Goal: Task Accomplishment & Management: Use online tool/utility

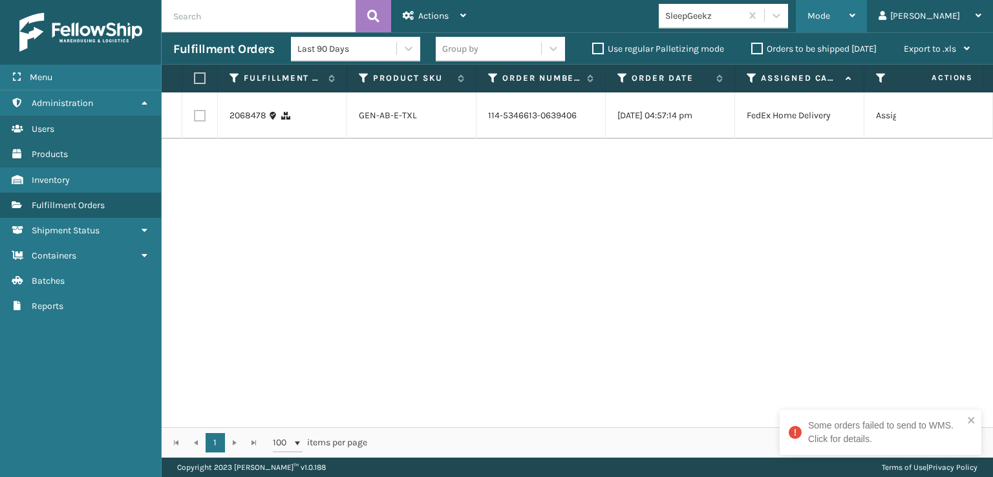
click at [856, 18] on div "Mode Regular Mode Picking Mode Labeling Mode Exit Scan Mode" at bounding box center [830, 16] width 71 height 32
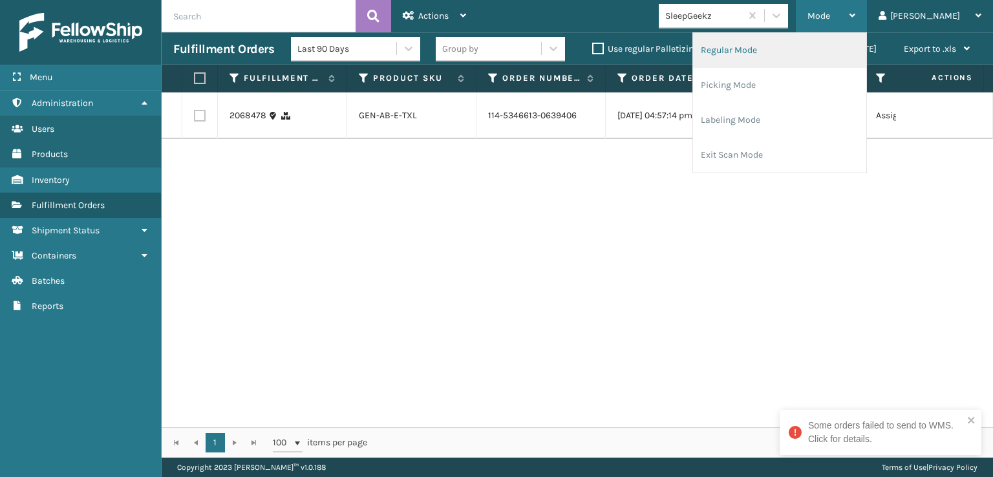
click at [799, 45] on li "Regular Mode" at bounding box center [779, 50] width 173 height 35
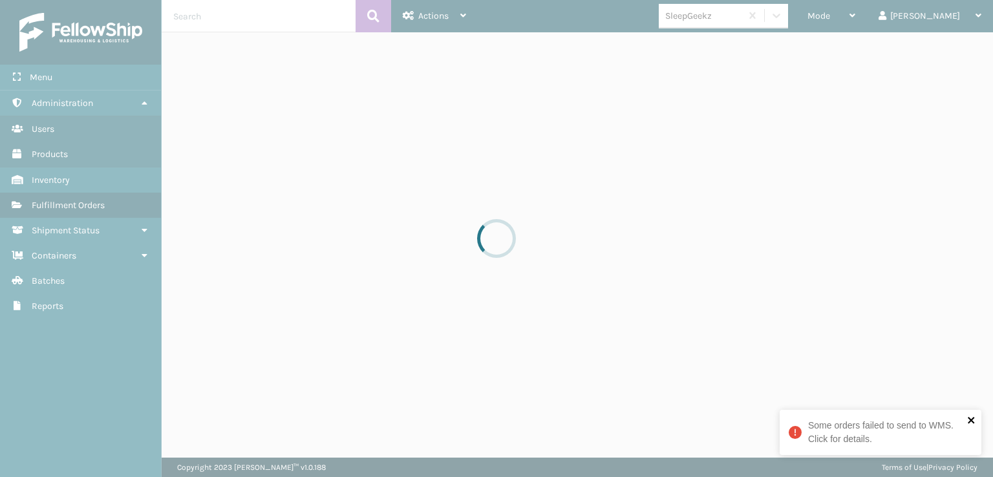
click at [971, 417] on icon "close" at bounding box center [971, 420] width 9 height 10
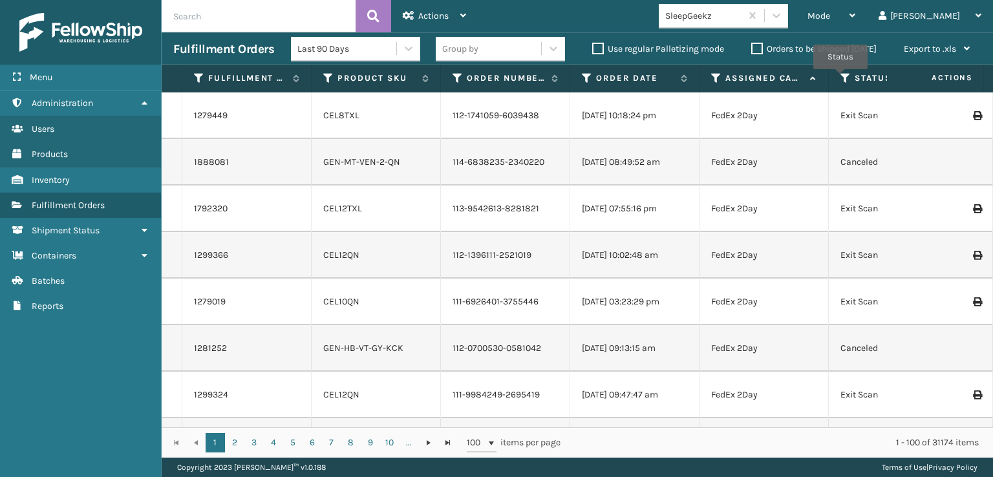
click at [840, 78] on icon at bounding box center [845, 78] width 10 height 12
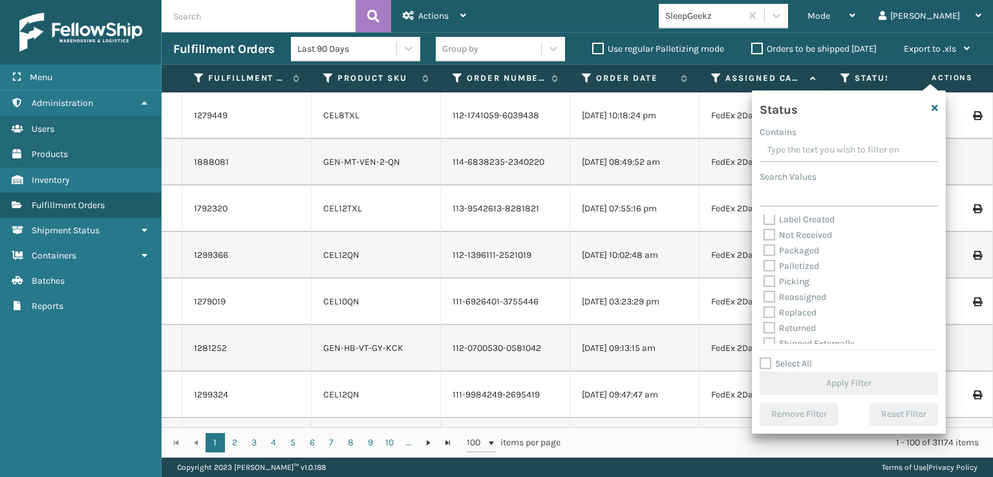
scroll to position [72, 0]
click at [763, 273] on label "Picking" at bounding box center [786, 273] width 46 height 11
click at [763, 273] on input "Picking" at bounding box center [763, 270] width 1 height 8
checkbox input "true"
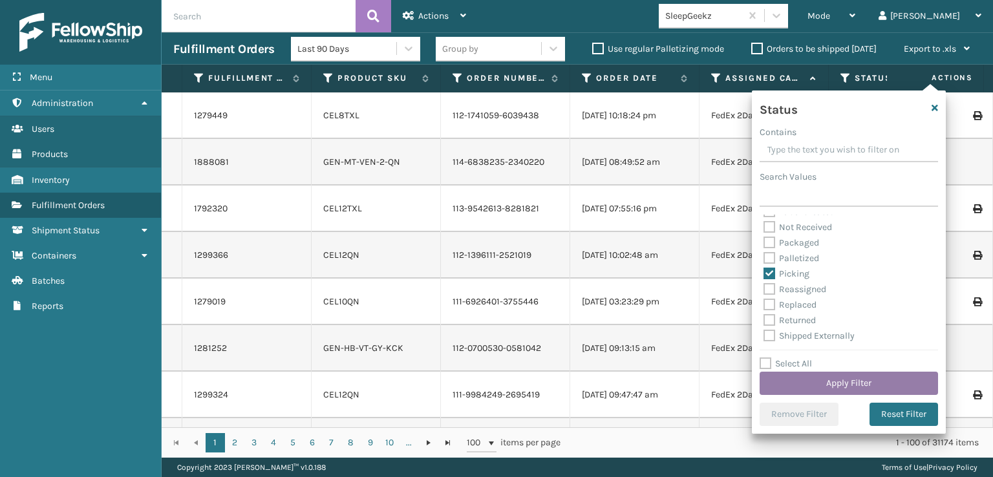
click at [859, 383] on button "Apply Filter" at bounding box center [848, 383] width 178 height 23
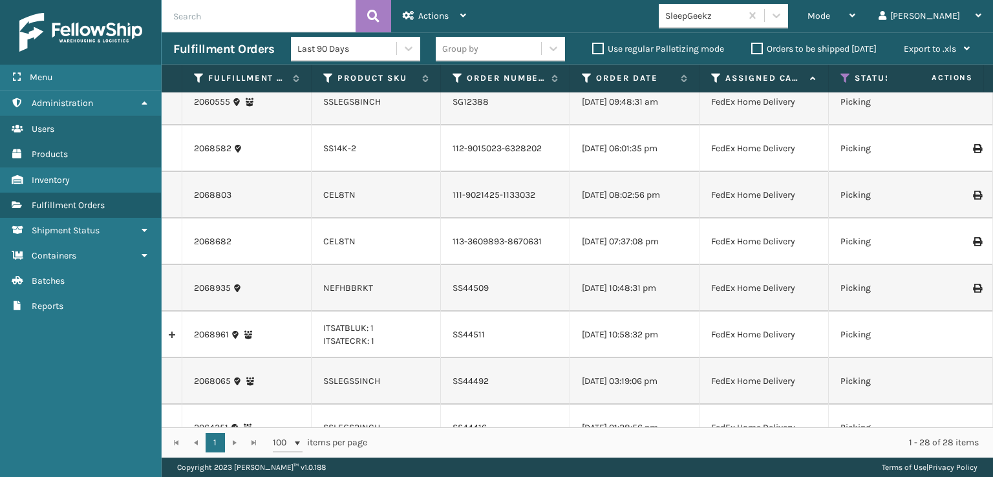
scroll to position [258, 0]
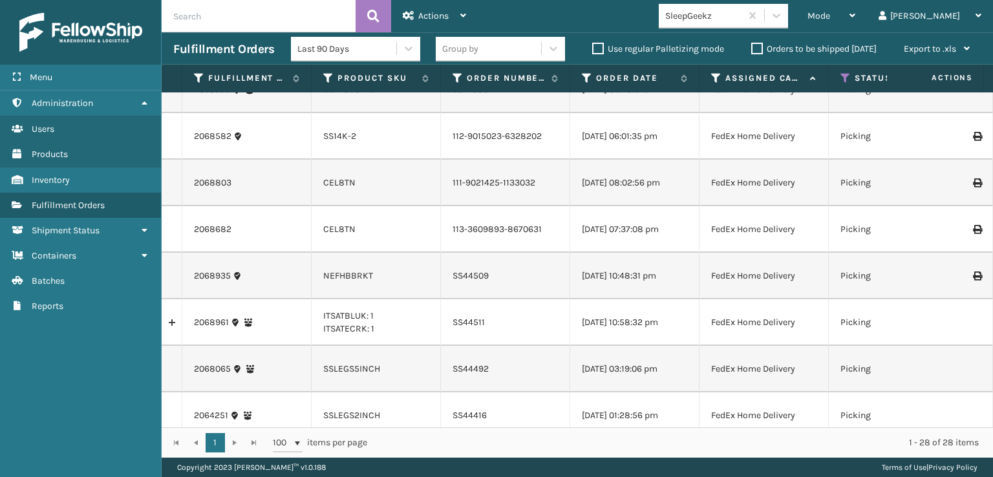
click at [834, 28] on div "Mode Regular Mode Picking Mode Labeling Mode Exit Scan Mode SleepGeekz tom Log …" at bounding box center [735, 16] width 515 height 32
click at [783, 16] on icon at bounding box center [776, 15] width 13 height 13
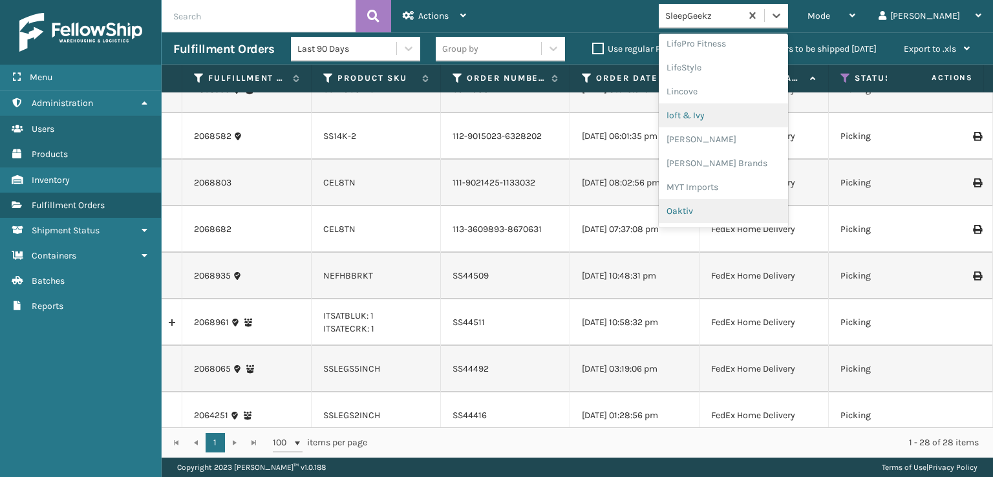
scroll to position [538, 0]
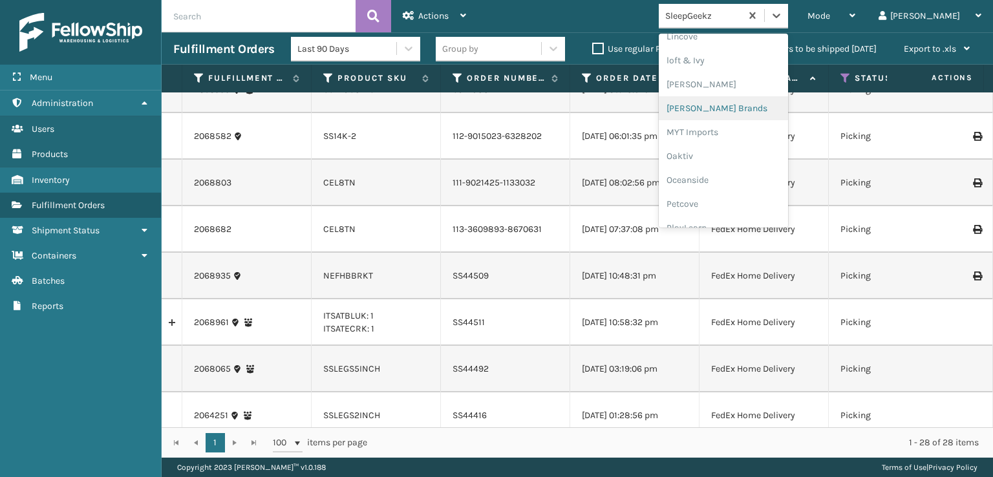
click at [772, 101] on div "[PERSON_NAME] Brands" at bounding box center [722, 108] width 129 height 24
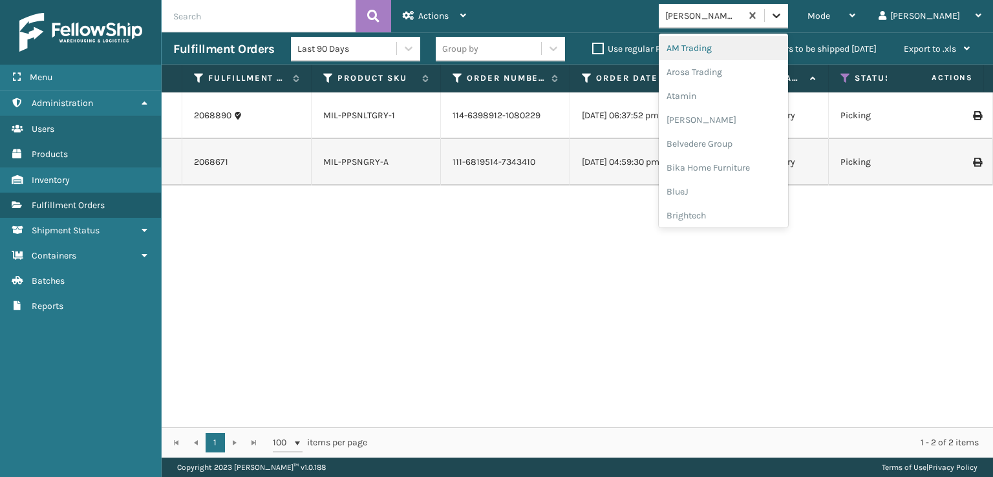
click at [780, 14] on icon at bounding box center [776, 16] width 8 height 5
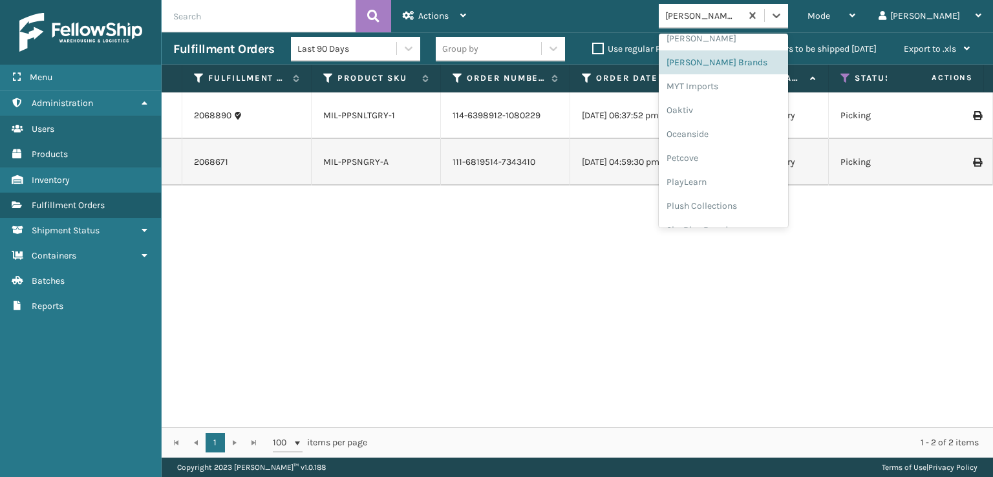
scroll to position [648, 0]
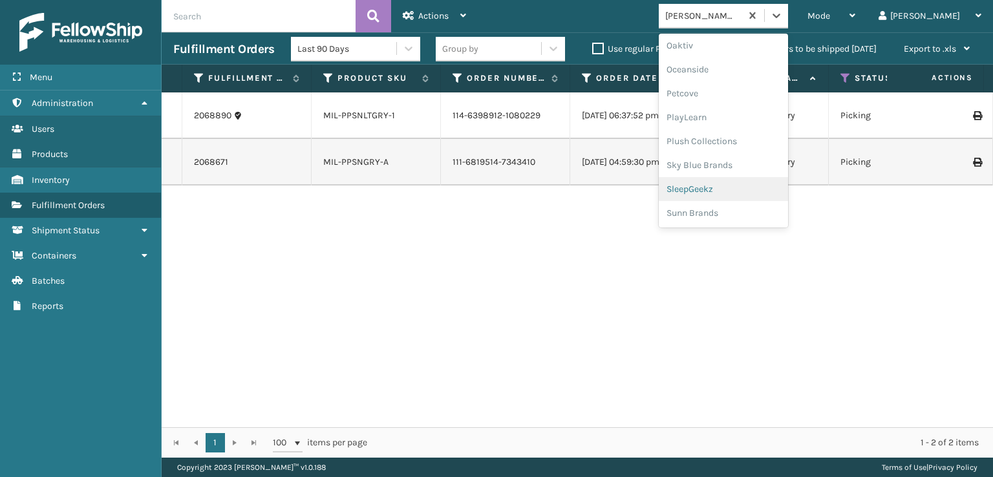
click at [742, 189] on div "SleepGeekz" at bounding box center [722, 189] width 129 height 24
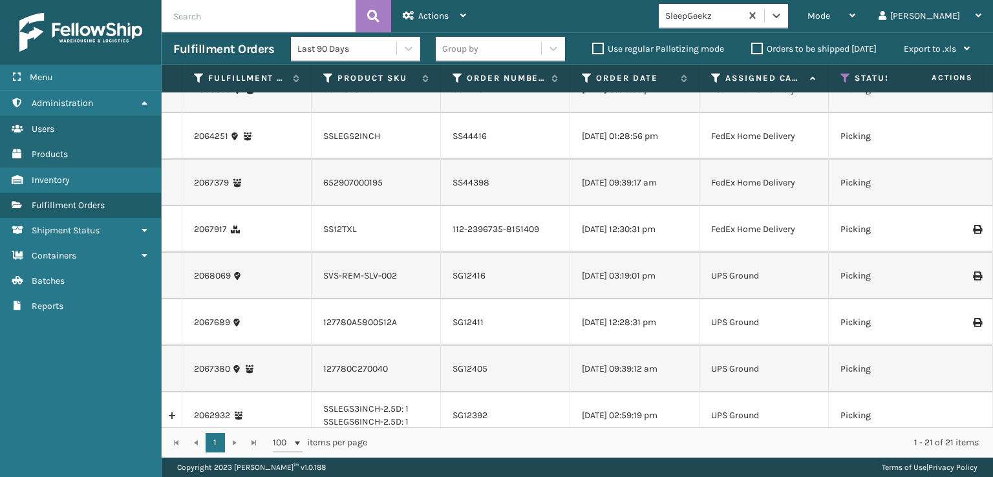
scroll to position [0, 0]
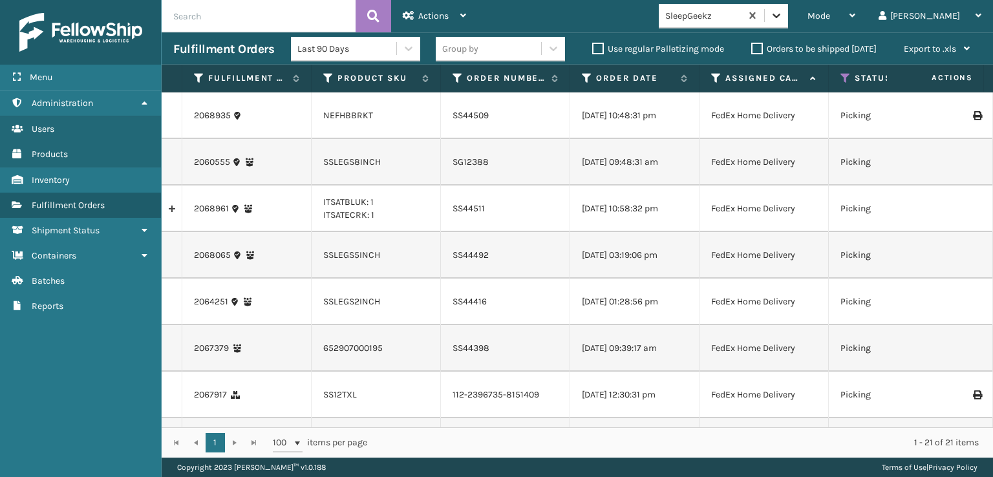
click at [780, 17] on icon at bounding box center [776, 16] width 8 height 5
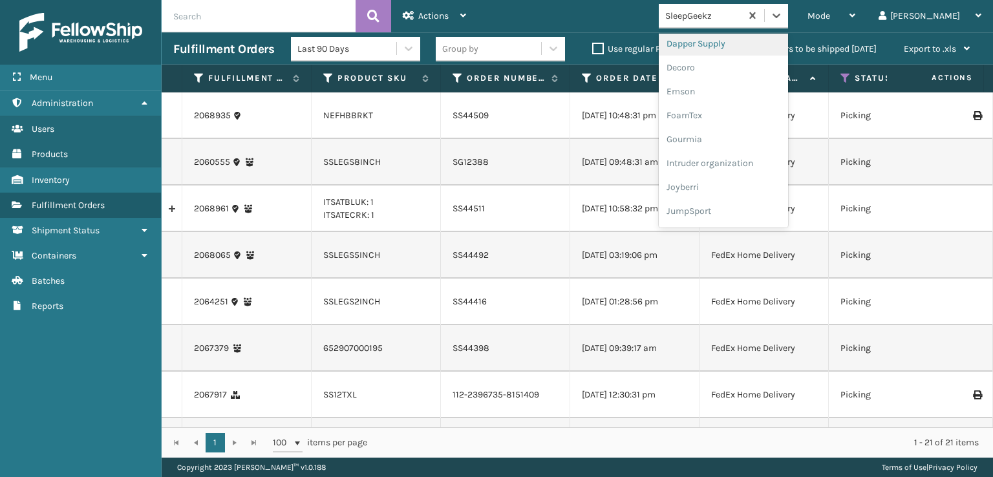
scroll to position [258, 0]
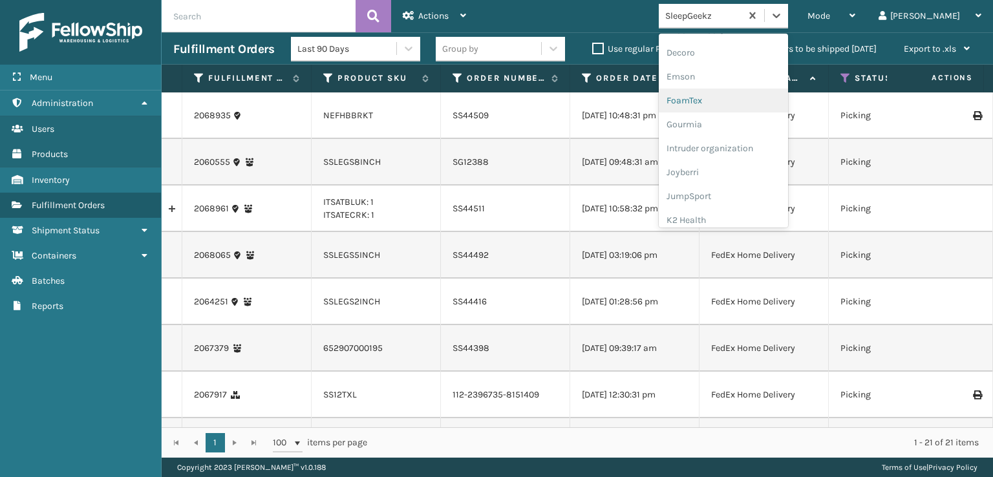
click at [738, 103] on div "FoamTex" at bounding box center [722, 101] width 129 height 24
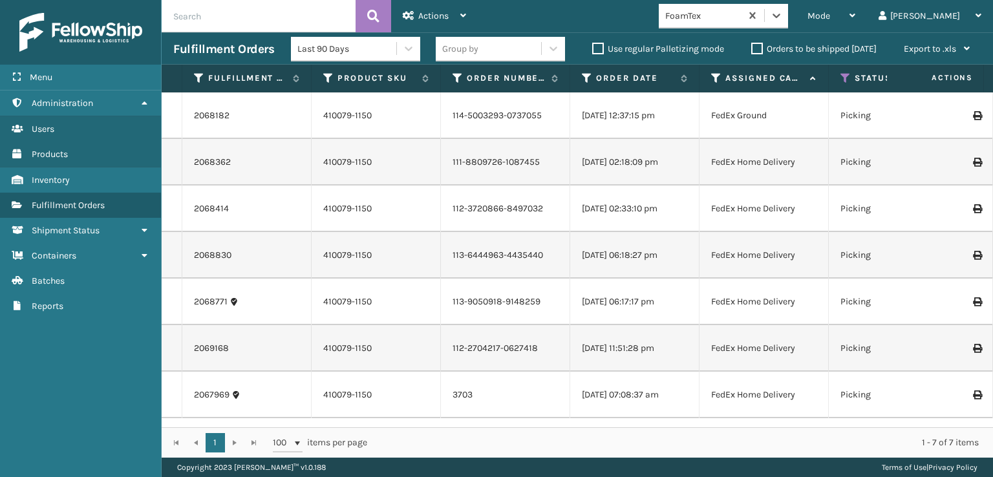
scroll to position [0, 0]
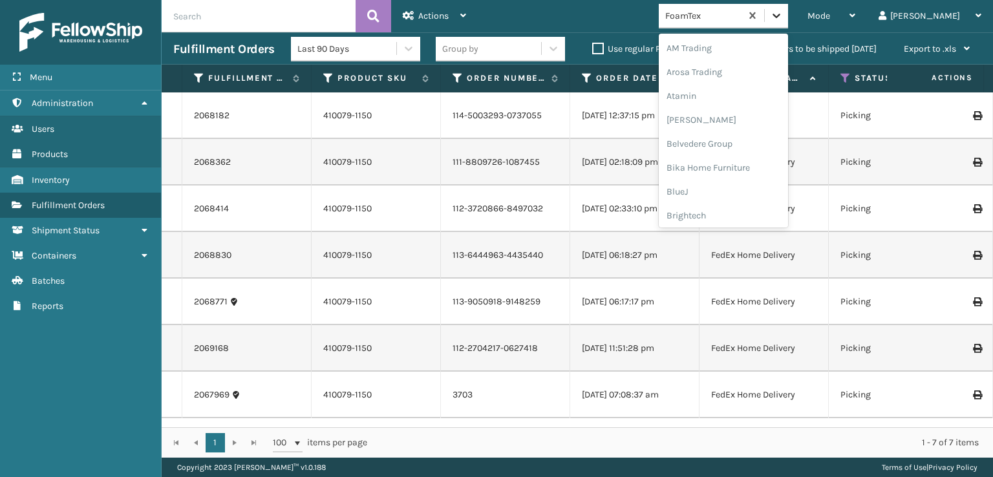
click at [783, 21] on icon at bounding box center [776, 15] width 13 height 13
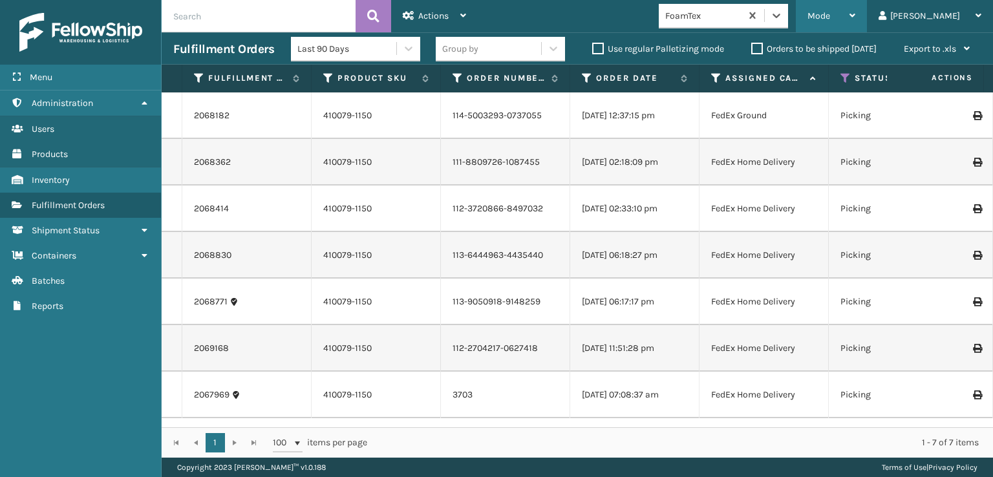
click at [830, 14] on span "Mode" at bounding box center [818, 15] width 23 height 11
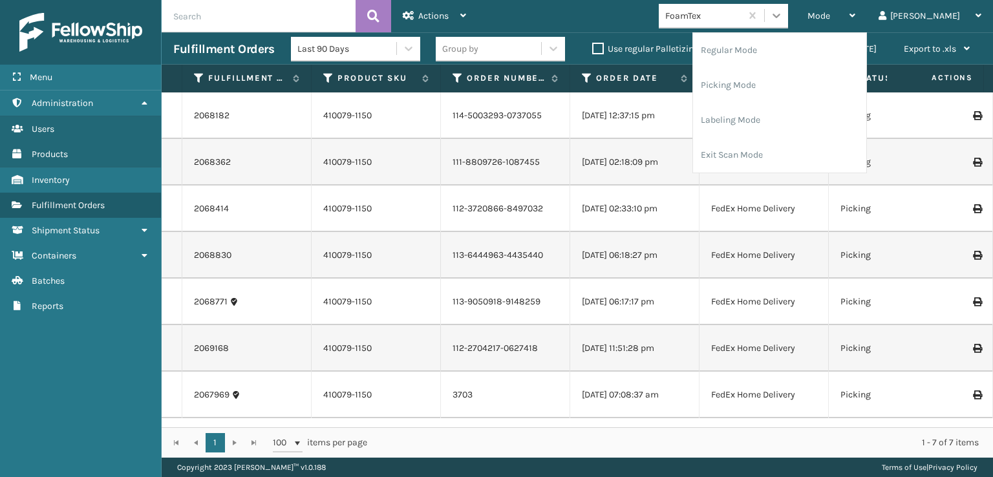
click at [783, 15] on icon at bounding box center [776, 15] width 13 height 13
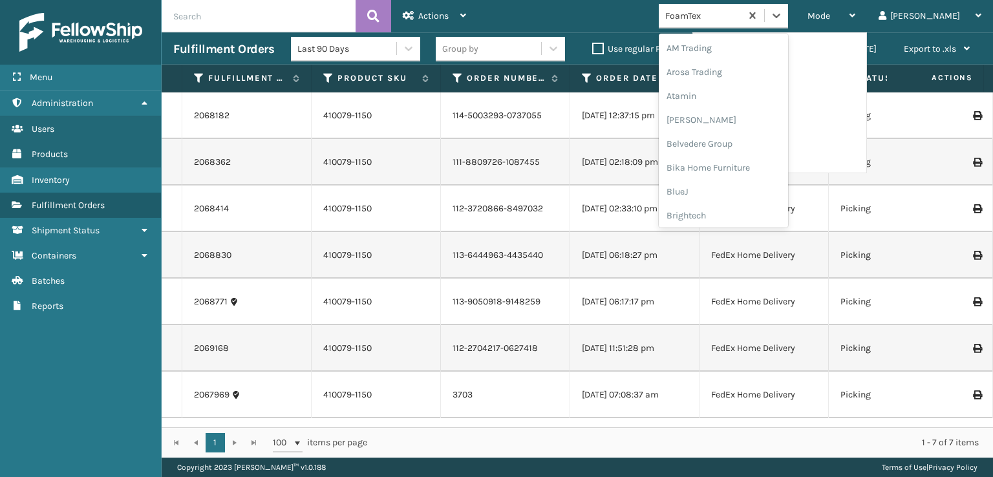
scroll to position [151, 0]
click at [745, 205] on div "FoamTex" at bounding box center [722, 208] width 129 height 24
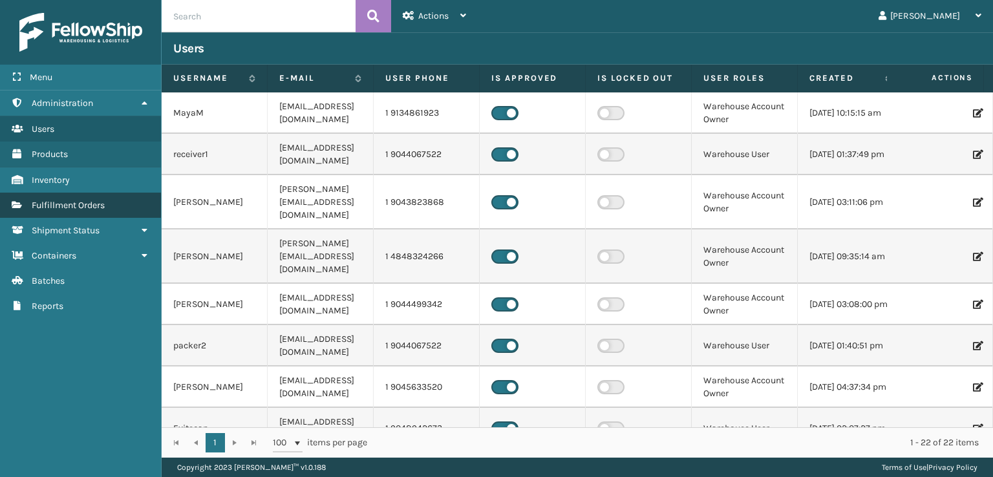
click at [59, 207] on span "Fulfillment Orders" at bounding box center [68, 205] width 73 height 11
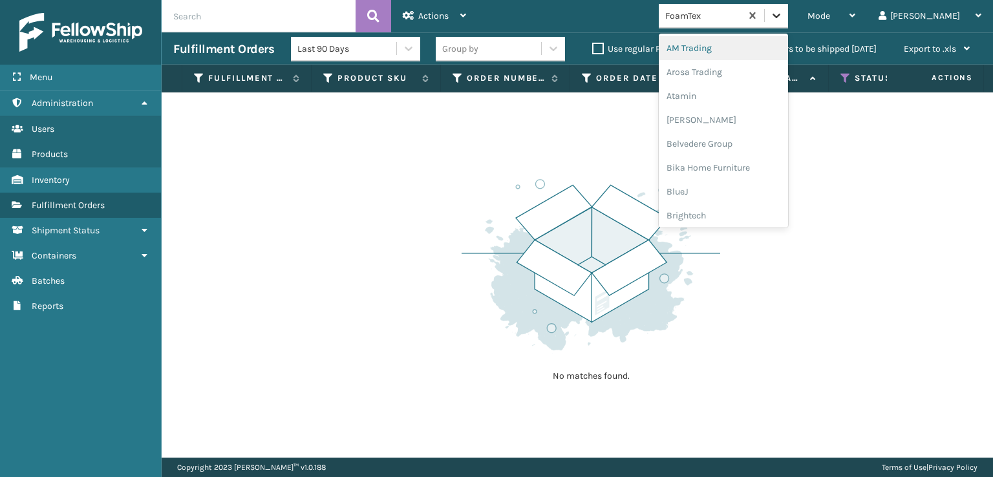
click at [788, 13] on div at bounding box center [775, 15] width 23 height 23
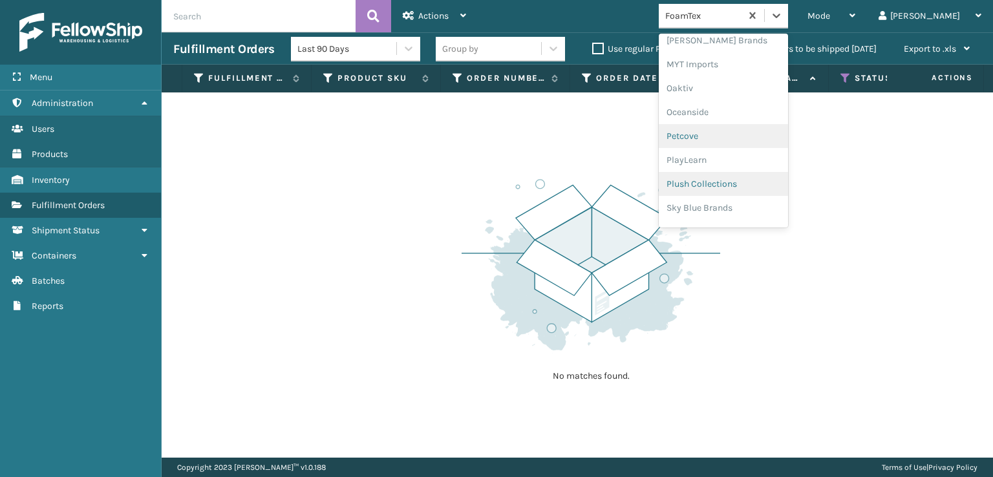
scroll to position [584, 0]
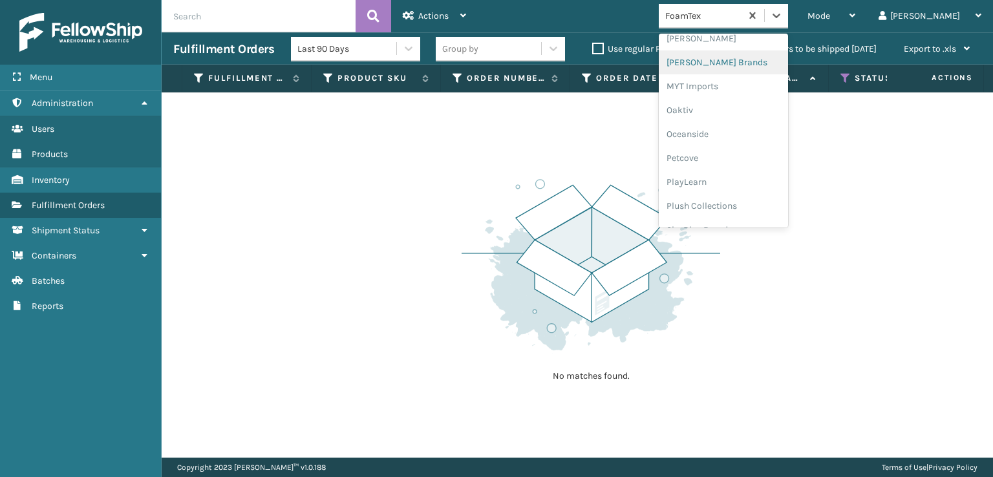
click at [752, 60] on div "[PERSON_NAME] Brands" at bounding box center [722, 62] width 129 height 24
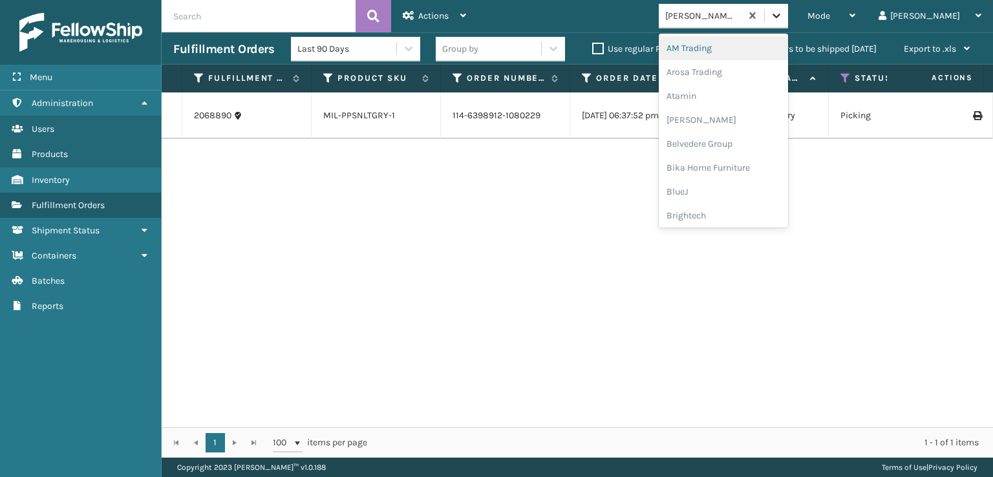
click at [783, 18] on icon at bounding box center [776, 15] width 13 height 13
click at [734, 189] on div "SleepGeekz" at bounding box center [722, 189] width 129 height 24
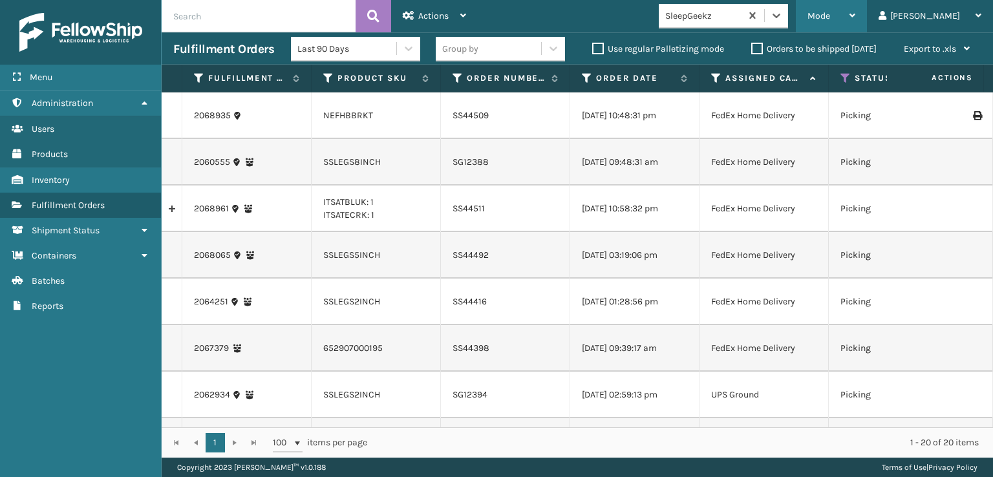
click at [859, 17] on div "Mode Regular Mode Picking Mode Labeling Mode Exit Scan Mode" at bounding box center [830, 16] width 71 height 32
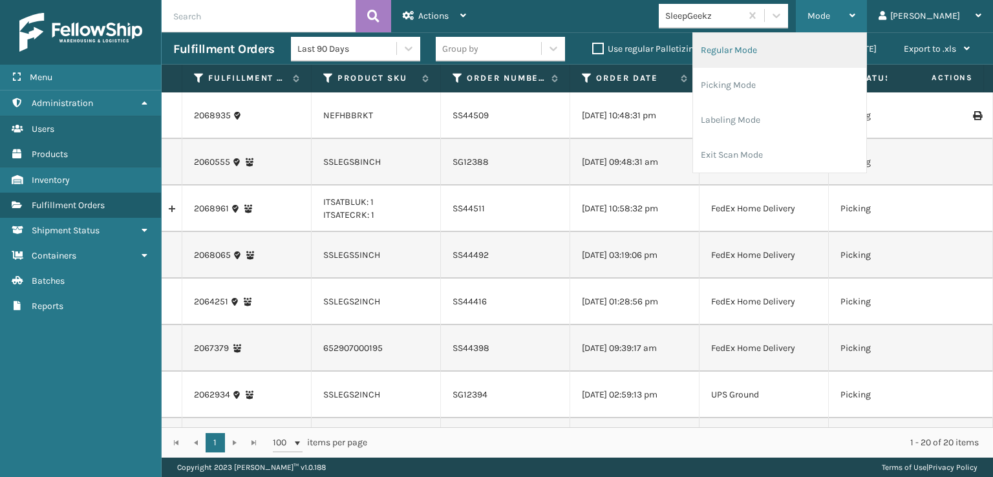
click at [774, 48] on li "Regular Mode" at bounding box center [779, 50] width 173 height 35
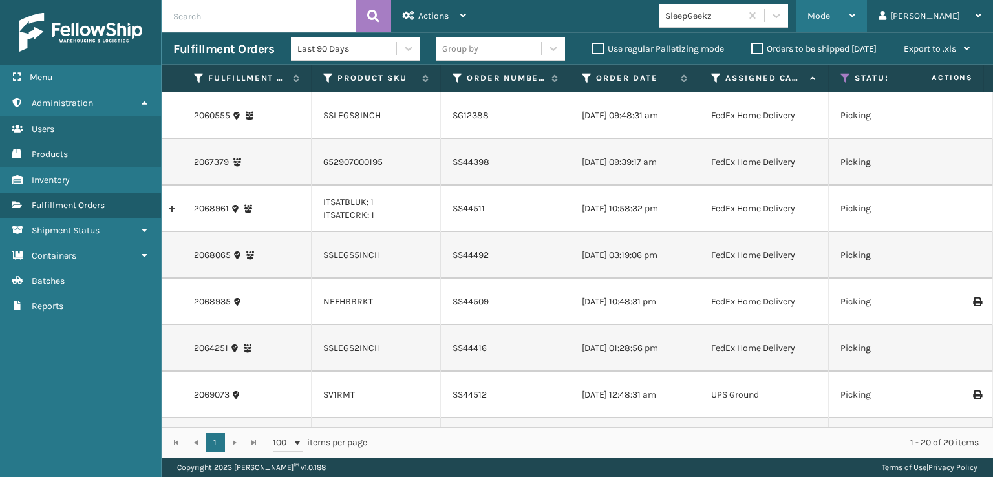
click at [830, 14] on span "Mode" at bounding box center [818, 15] width 23 height 11
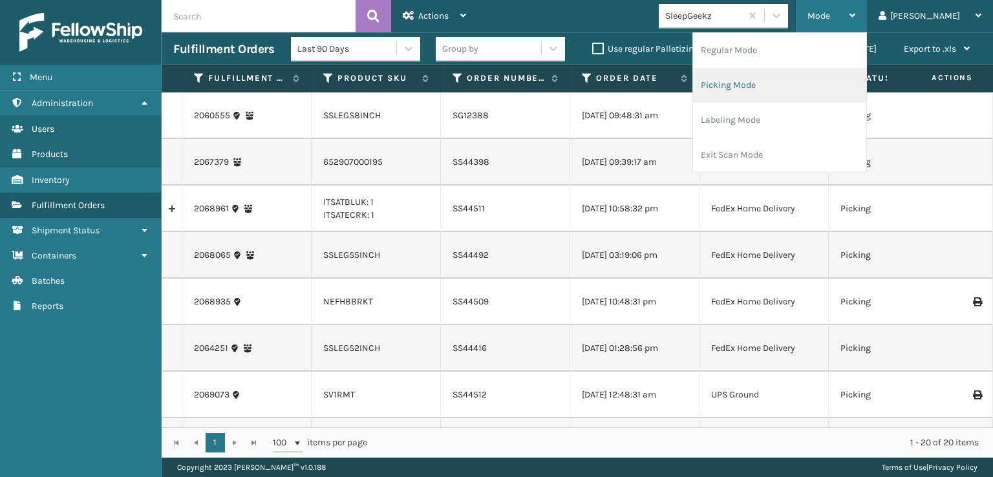
click at [775, 79] on li "Picking Mode" at bounding box center [779, 85] width 173 height 35
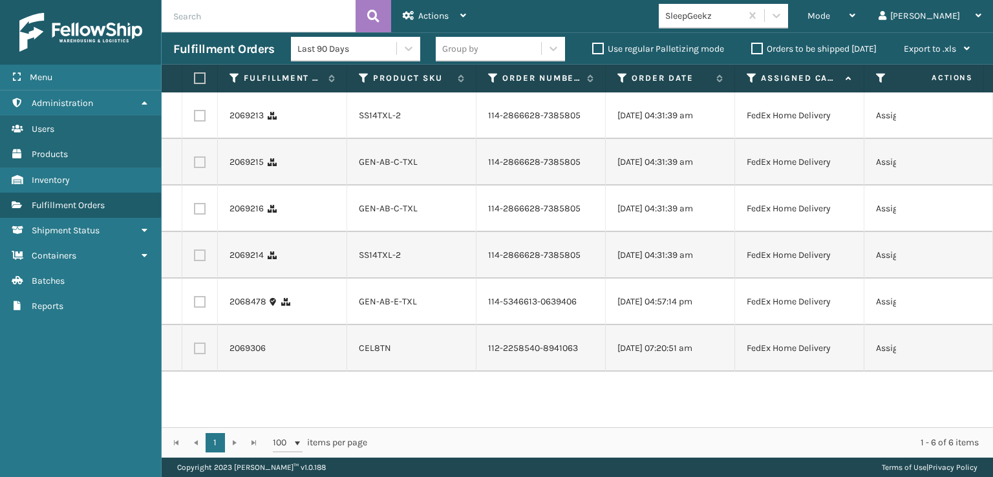
scroll to position [0, 0]
click at [783, 21] on icon at bounding box center [776, 15] width 13 height 13
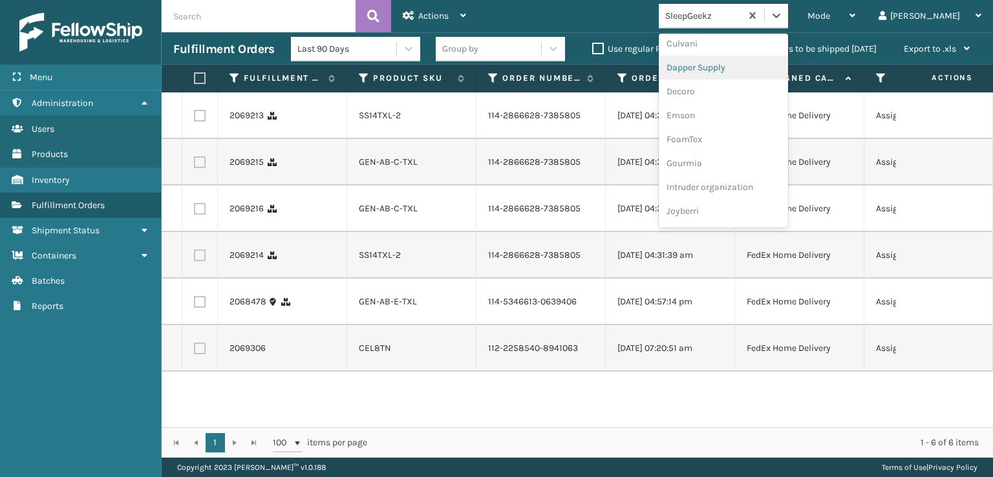
scroll to position [258, 0]
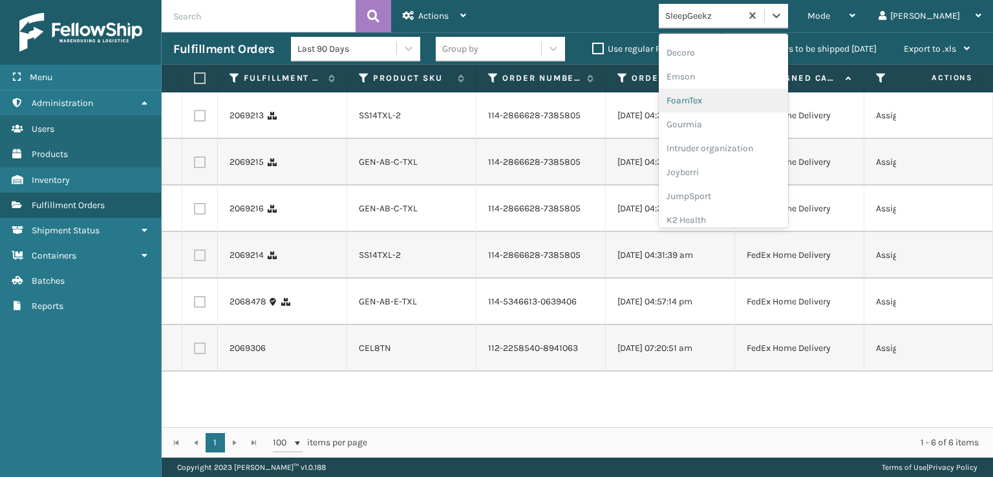
click at [740, 94] on div "FoamTex" at bounding box center [722, 101] width 129 height 24
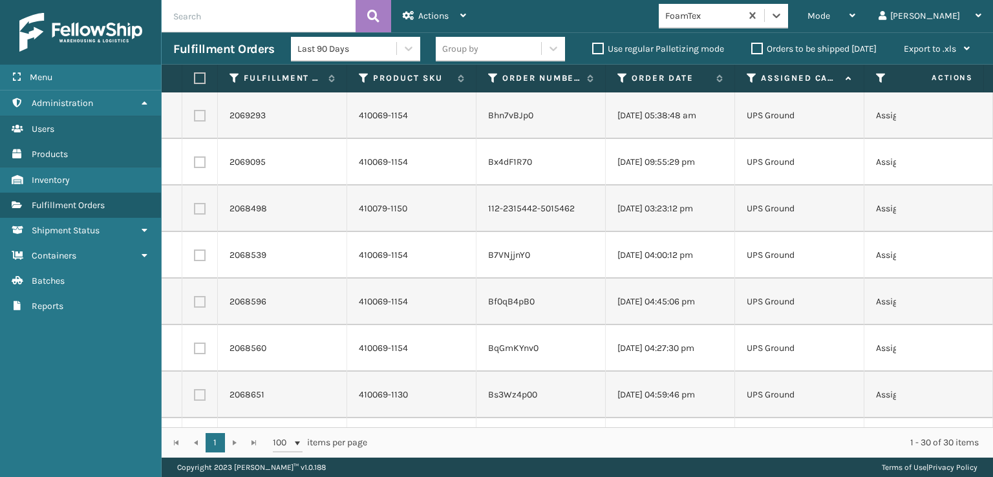
scroll to position [711, 0]
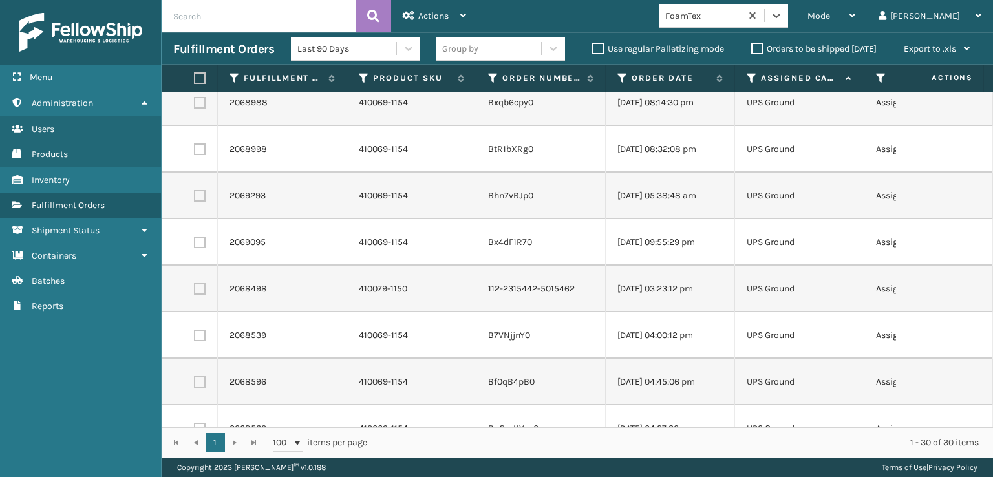
click at [200, 78] on label at bounding box center [198, 78] width 8 height 12
click at [195, 78] on input "checkbox" at bounding box center [194, 78] width 1 height 8
checkbox input "true"
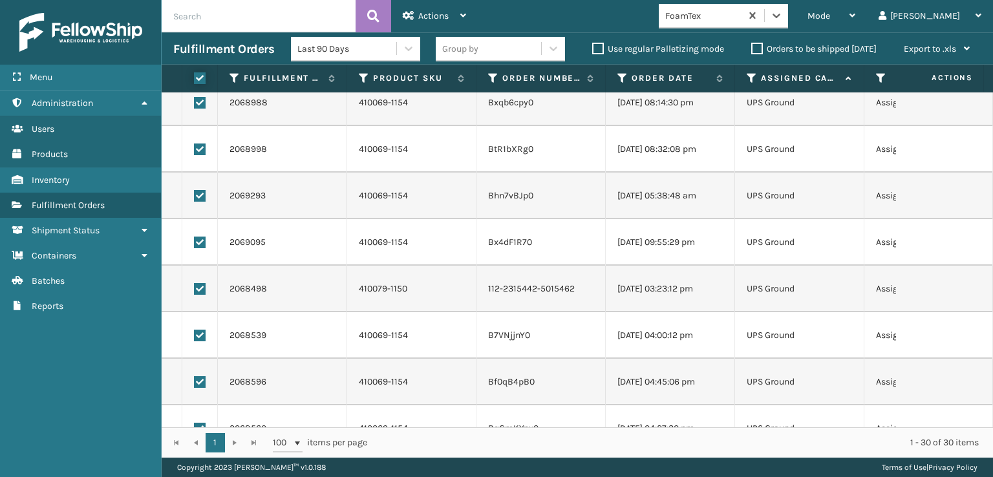
checkbox input "true"
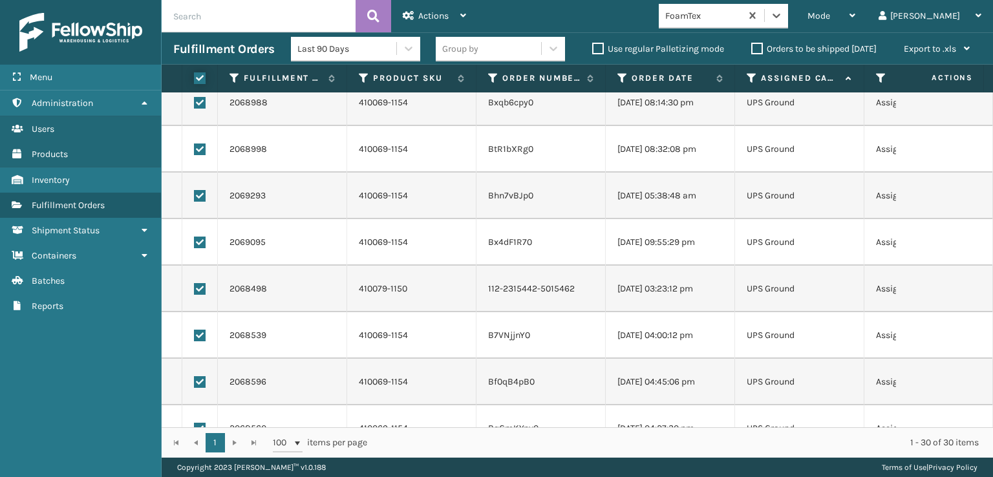
checkbox input "true"
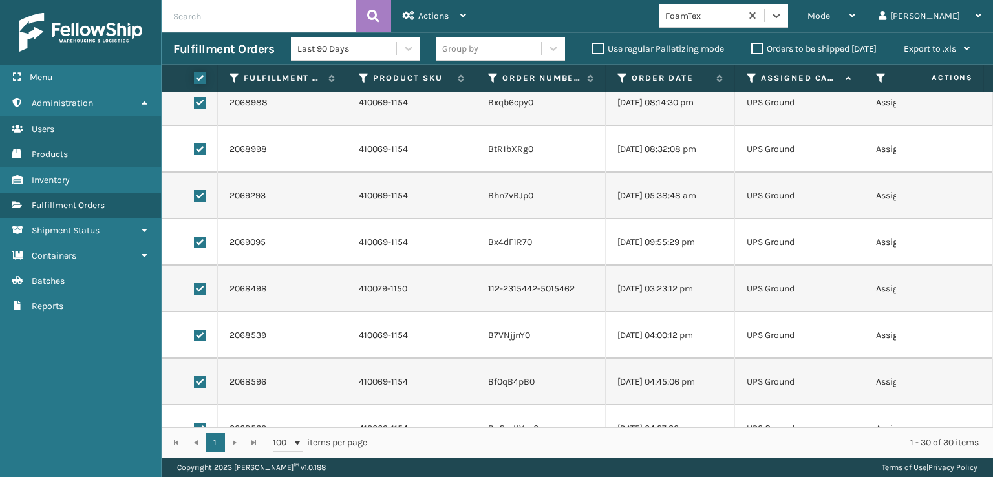
checkbox input "true"
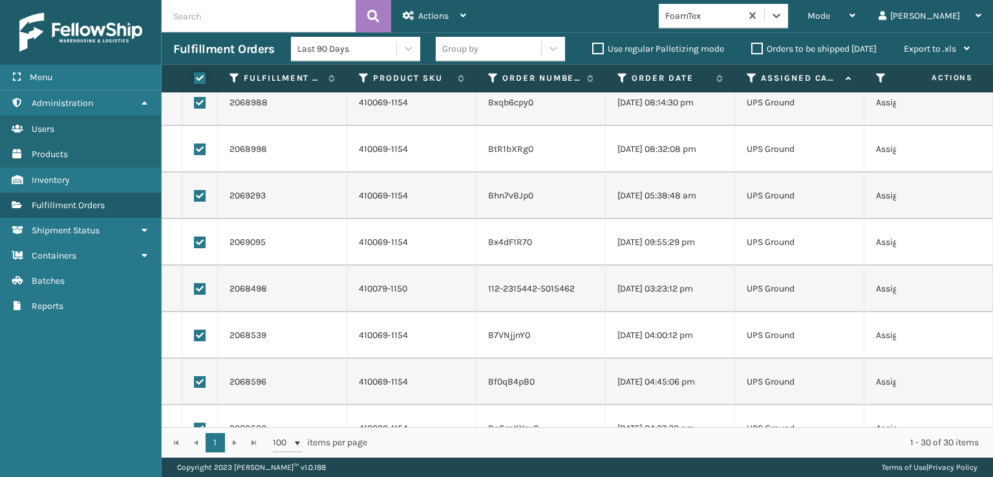
checkbox input "true"
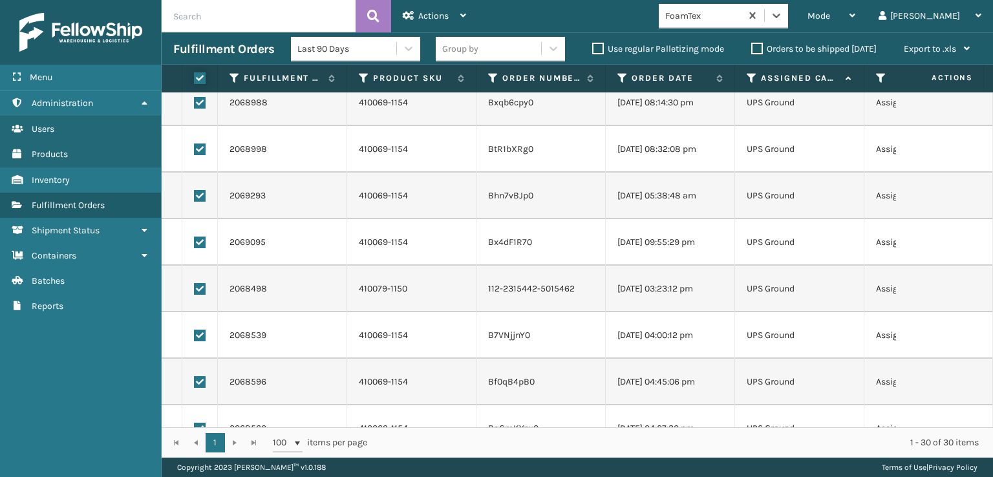
checkbox input "true"
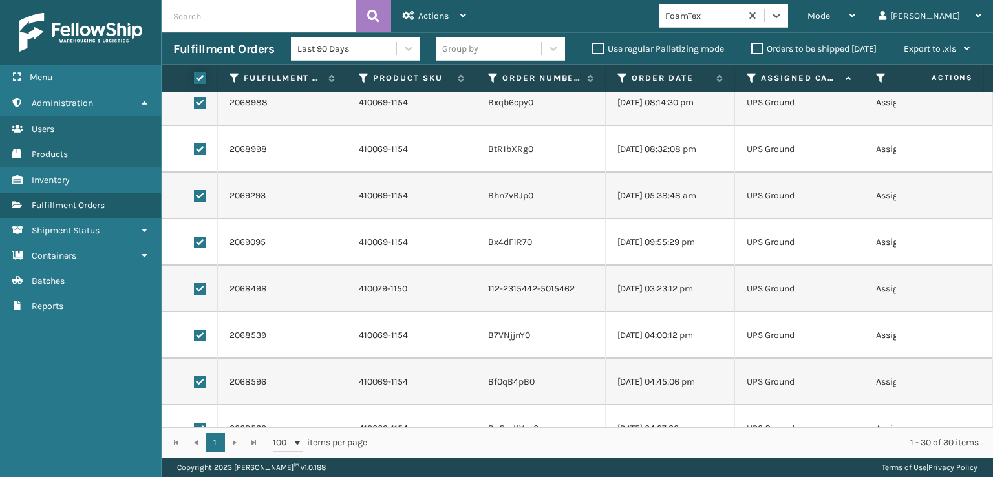
checkbox input "true"
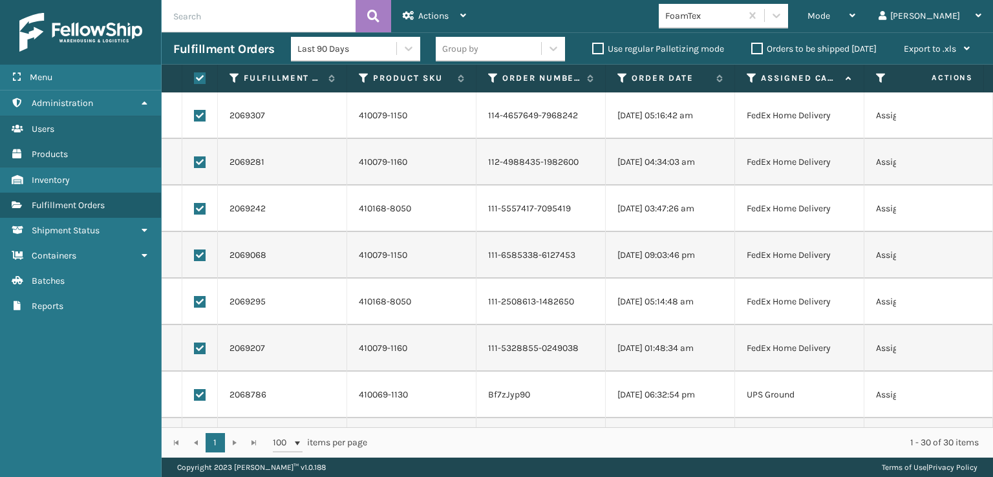
click at [200, 112] on label at bounding box center [200, 116] width 12 height 12
click at [195, 112] on input "checkbox" at bounding box center [194, 114] width 1 height 8
checkbox input "false"
click at [201, 158] on label at bounding box center [200, 162] width 12 height 12
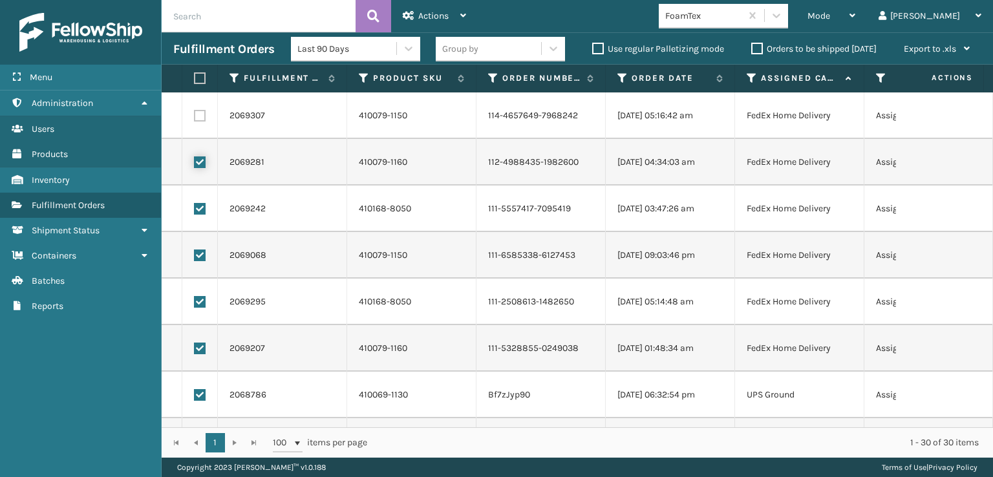
click at [195, 158] on input "checkbox" at bounding box center [194, 160] width 1 height 8
checkbox input "false"
click at [201, 203] on label at bounding box center [200, 209] width 12 height 12
click at [195, 203] on input "checkbox" at bounding box center [194, 207] width 1 height 8
checkbox input "false"
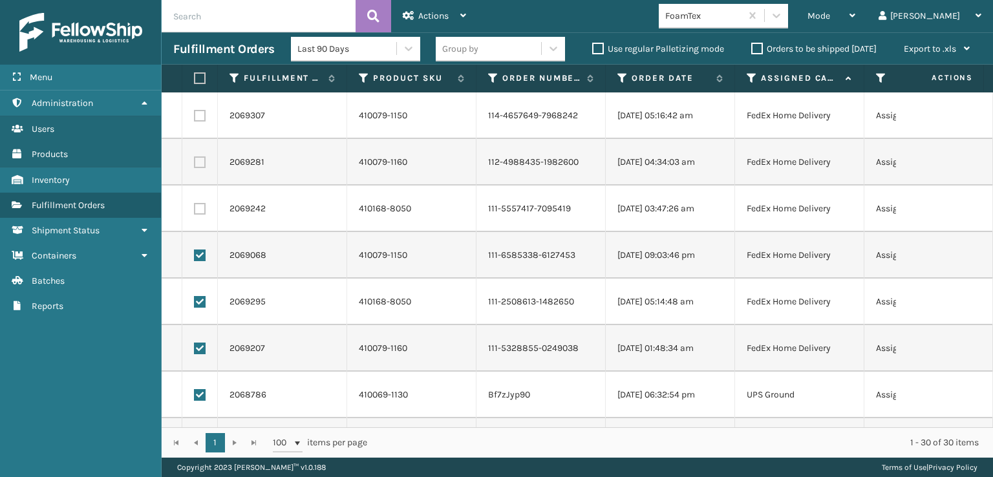
click at [201, 251] on label at bounding box center [200, 255] width 12 height 12
click at [195, 251] on input "checkbox" at bounding box center [194, 253] width 1 height 8
checkbox input "false"
click at [198, 297] on label at bounding box center [200, 302] width 12 height 12
click at [195, 297] on input "checkbox" at bounding box center [194, 300] width 1 height 8
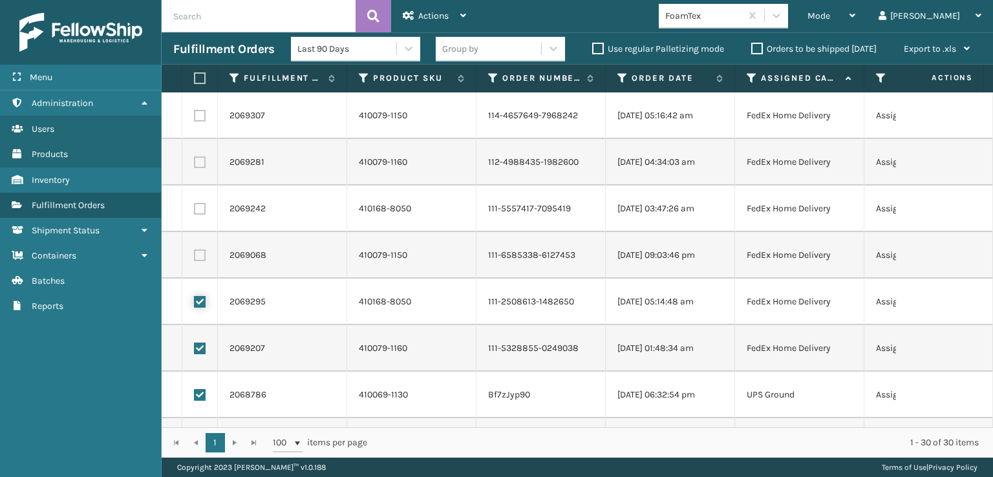
checkbox input "false"
click at [202, 351] on label at bounding box center [200, 348] width 12 height 12
click at [195, 351] on input "checkbox" at bounding box center [194, 346] width 1 height 8
checkbox input "false"
click at [439, 15] on span "Actions" at bounding box center [433, 15] width 30 height 11
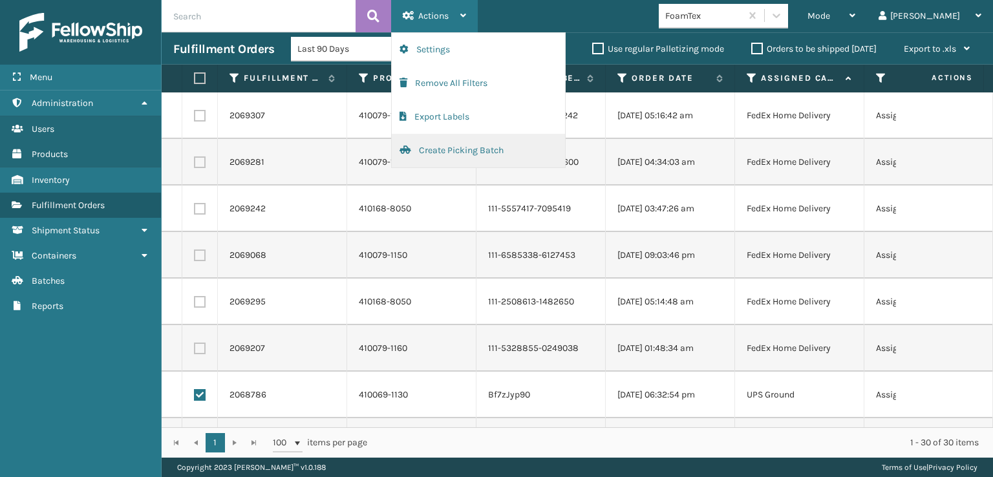
click at [450, 145] on button "Create Picking Batch" at bounding box center [478, 151] width 173 height 34
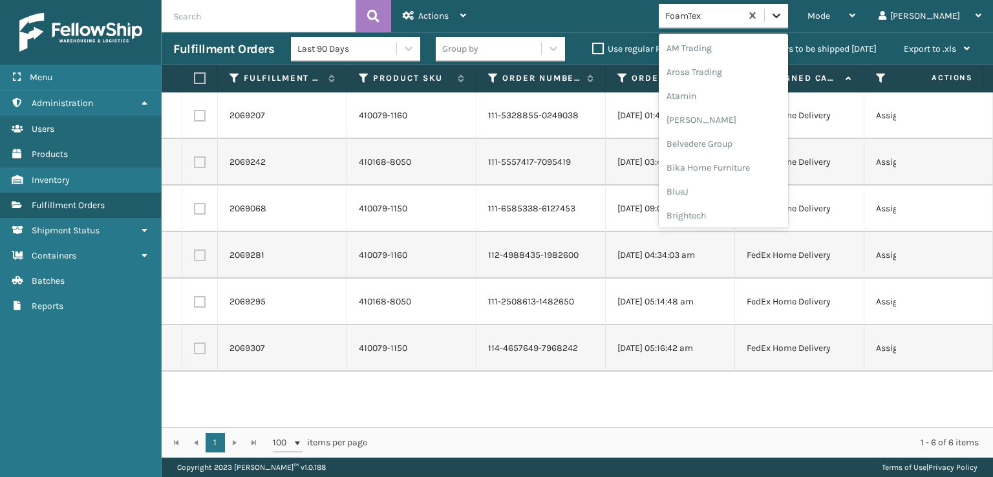
click at [783, 12] on icon at bounding box center [776, 15] width 13 height 13
click at [747, 189] on div "SleepGeekz" at bounding box center [722, 189] width 129 height 24
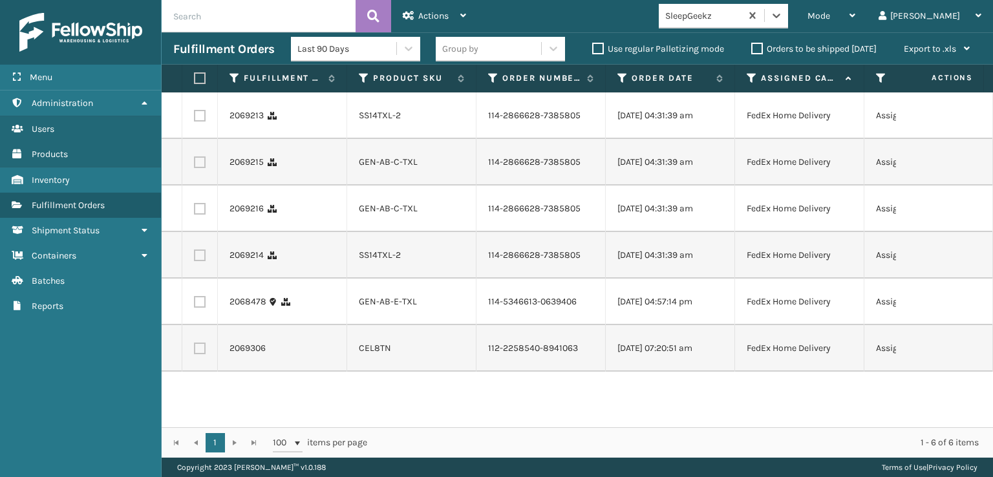
scroll to position [0, 0]
